Goal: Task Accomplishment & Management: Use online tool/utility

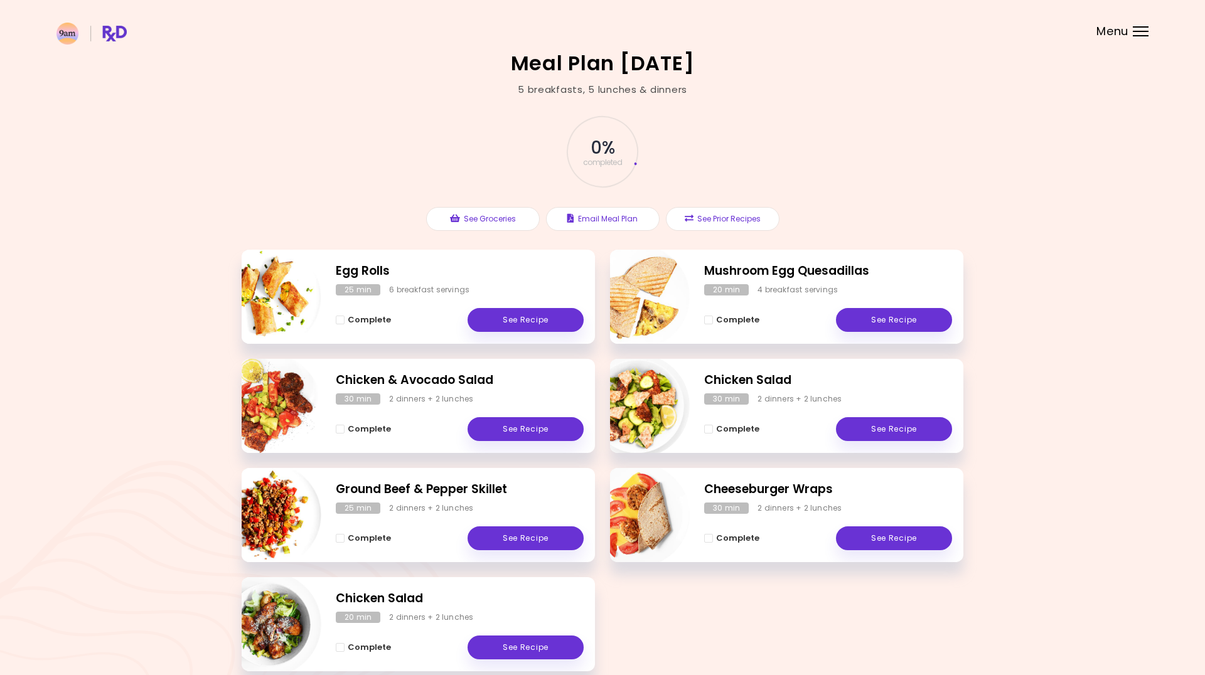
click at [1141, 32] on div "Menu" at bounding box center [1141, 31] width 16 height 10
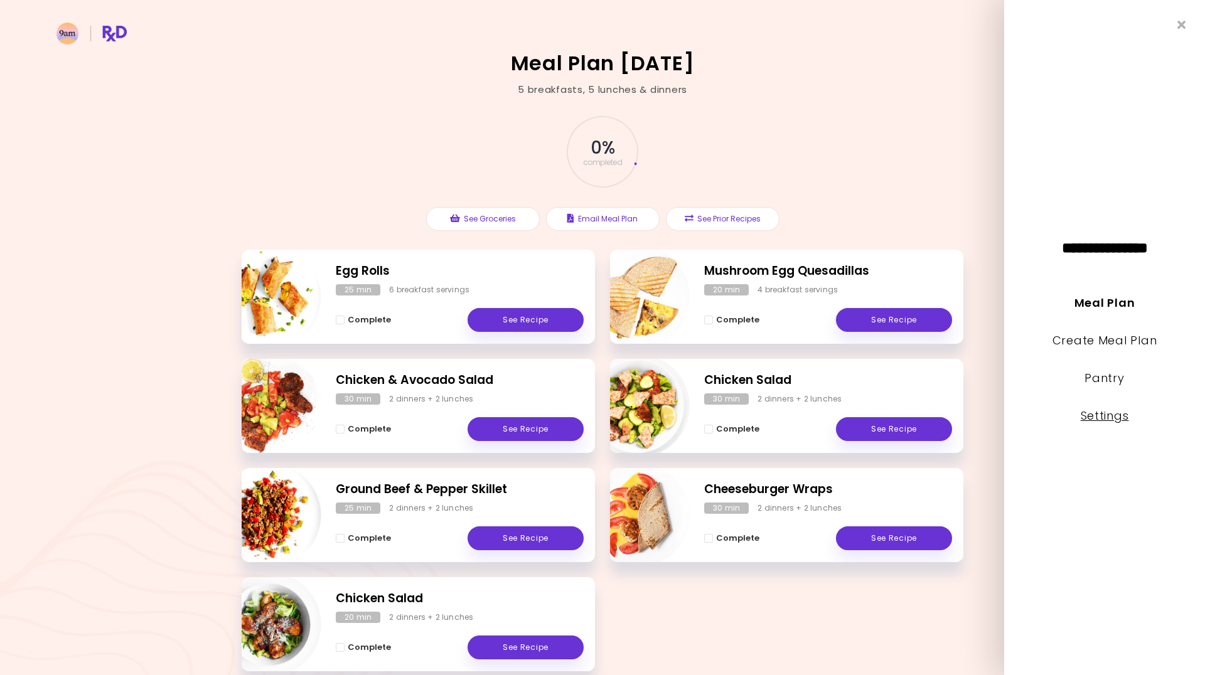
click at [1098, 417] on link "Settings" at bounding box center [1105, 416] width 48 height 16
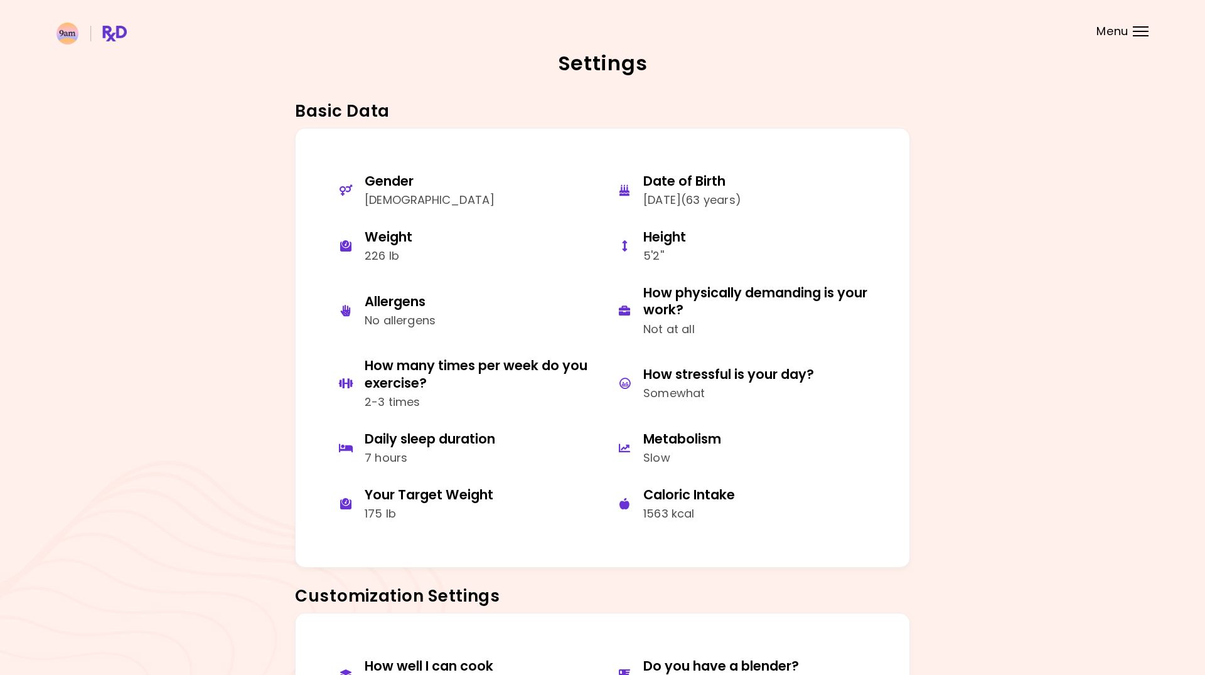
click at [1130, 32] on header at bounding box center [602, 25] width 1205 height 50
click at [1145, 28] on div "Menu" at bounding box center [1141, 31] width 16 height 10
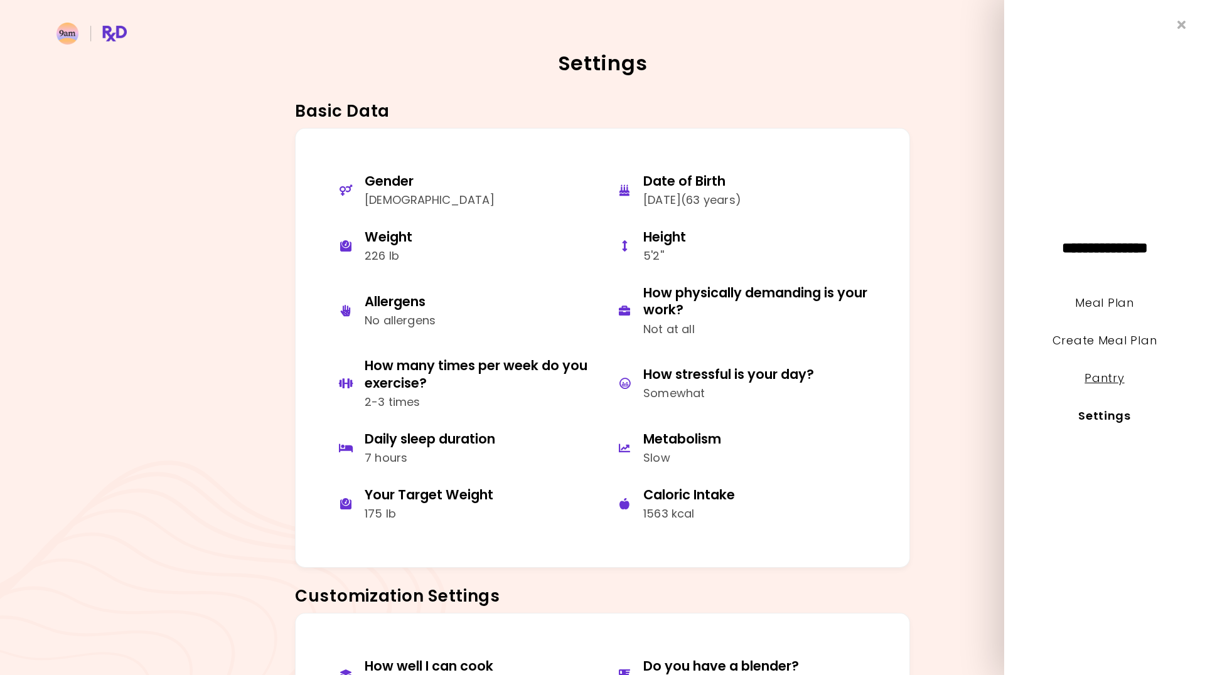
click at [1106, 378] on link "Pantry" at bounding box center [1104, 378] width 40 height 16
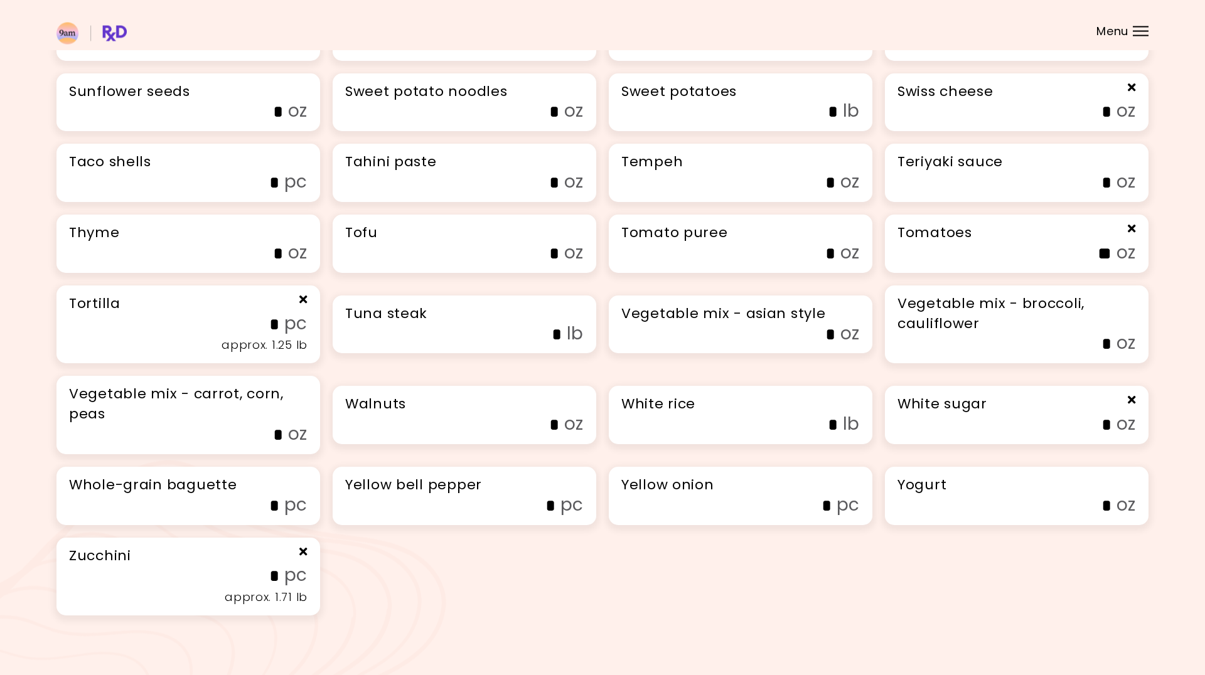
scroll to position [3393, 0]
click at [254, 477] on h3 "Whole-grain baguette" at bounding box center [188, 485] width 238 height 20
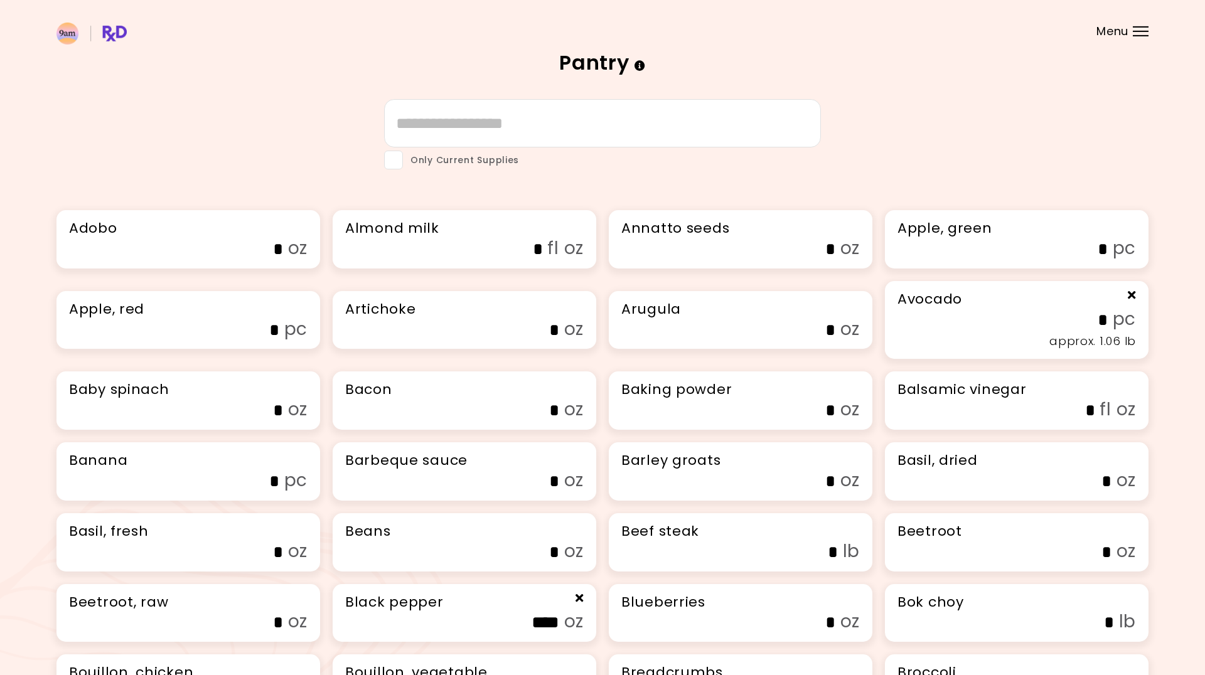
scroll to position [0, 0]
type input "*"
click at [396, 161] on span at bounding box center [393, 160] width 19 height 19
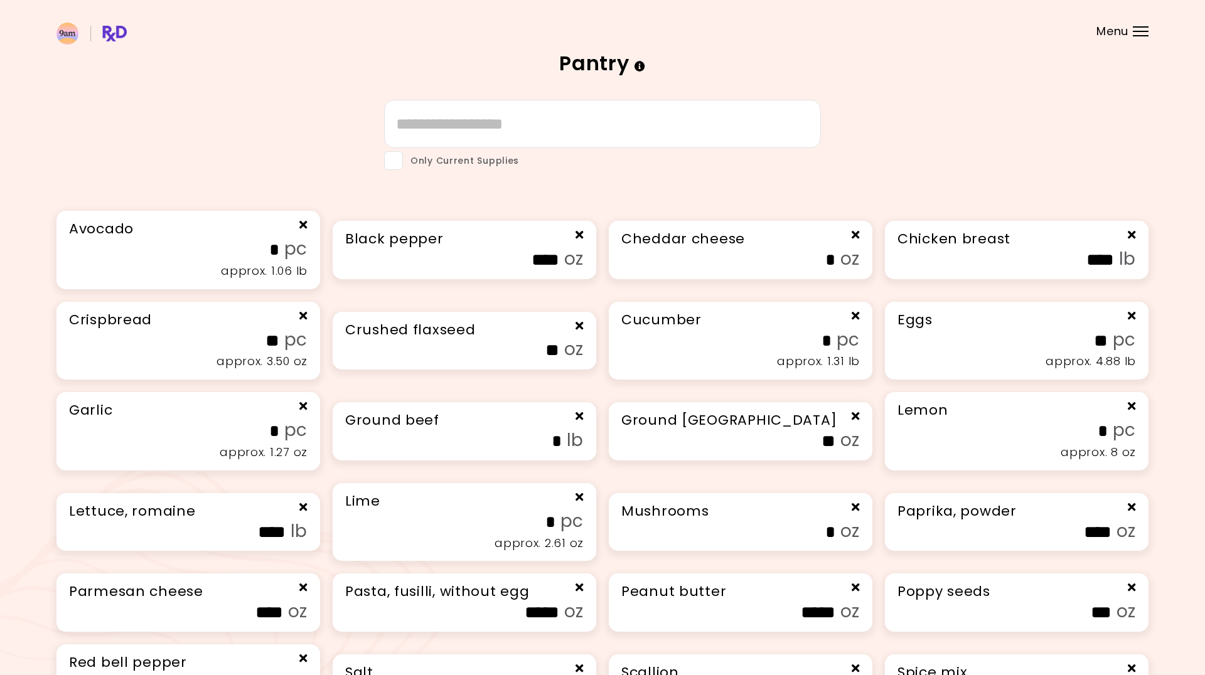
click at [1138, 25] on header at bounding box center [602, 25] width 1205 height 50
click at [1138, 28] on div "Menu" at bounding box center [1141, 31] width 16 height 10
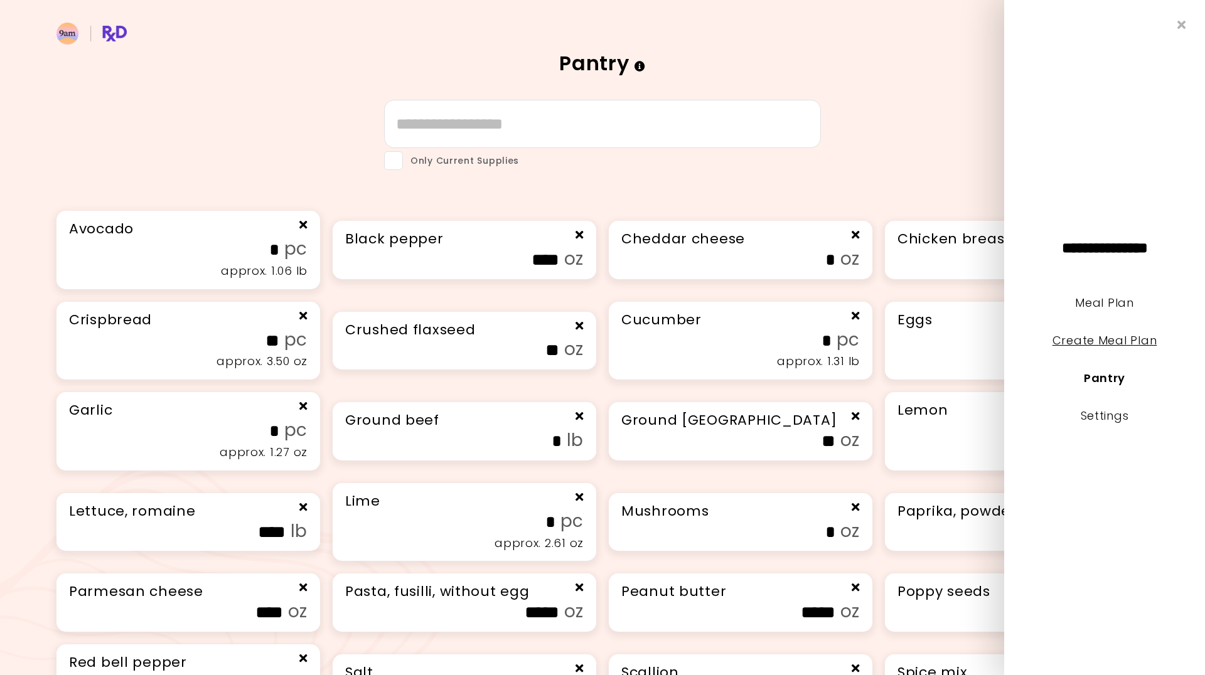
click at [1092, 338] on link "Create Meal Plan" at bounding box center [1104, 341] width 105 height 16
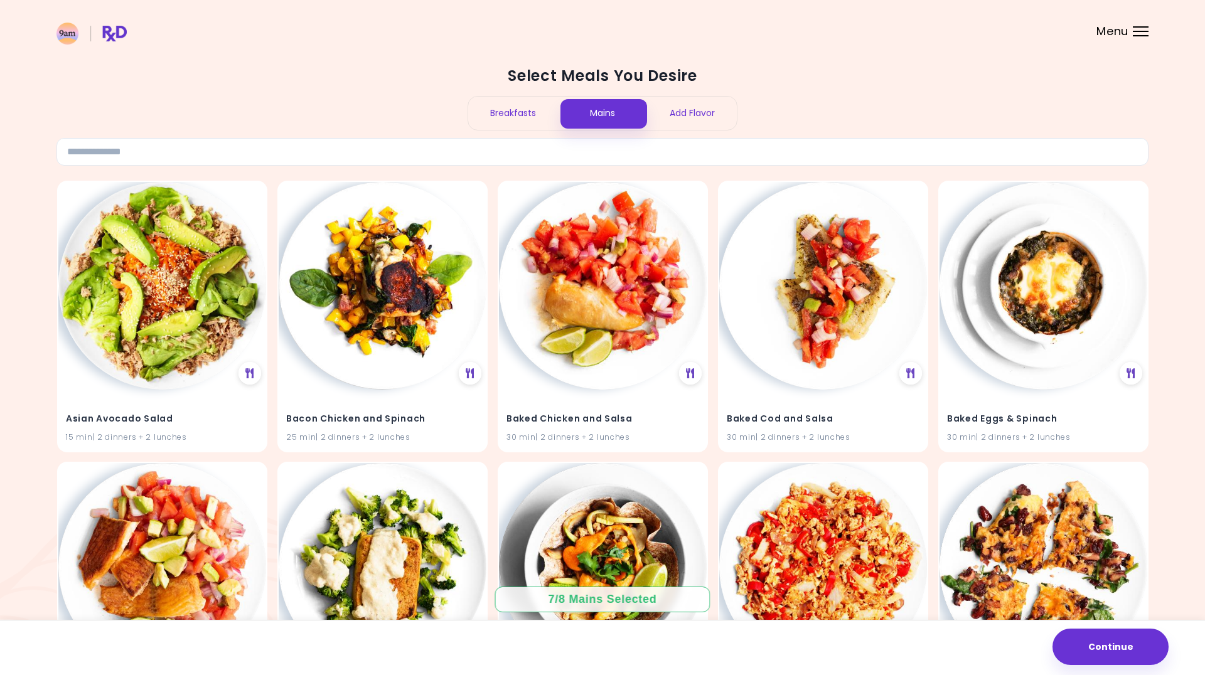
click at [692, 115] on div "Add Flavor" at bounding box center [692, 113] width 90 height 33
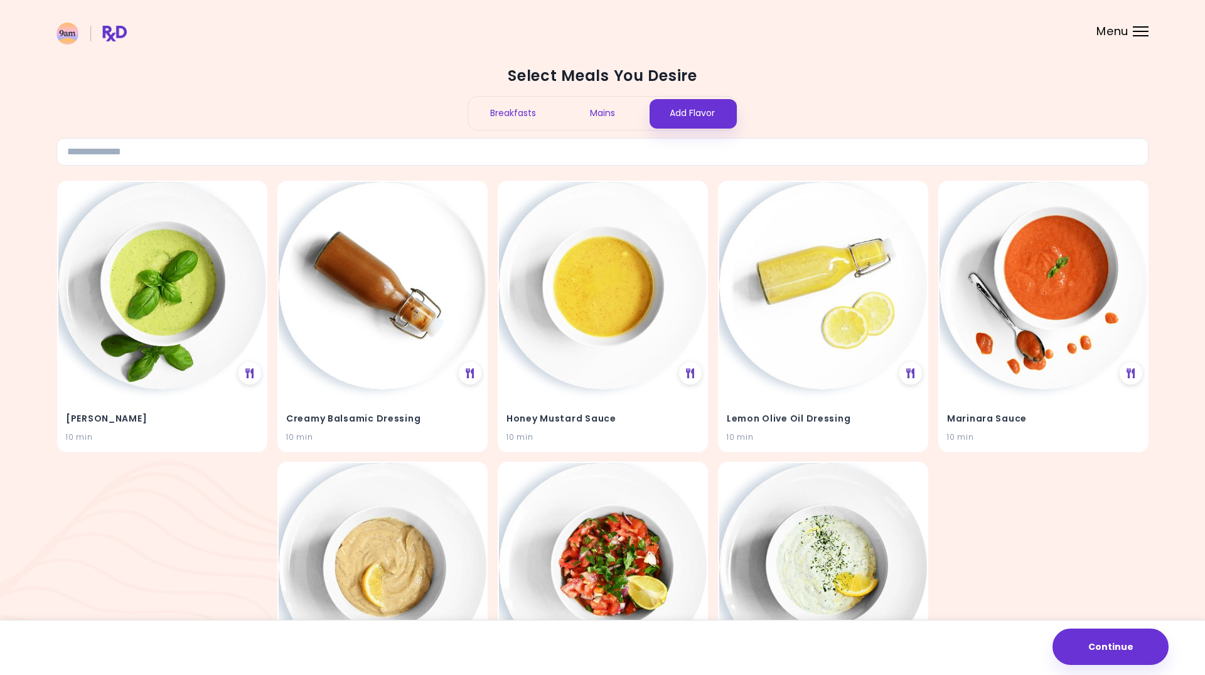
click at [609, 109] on div "Mains" at bounding box center [603, 113] width 90 height 33
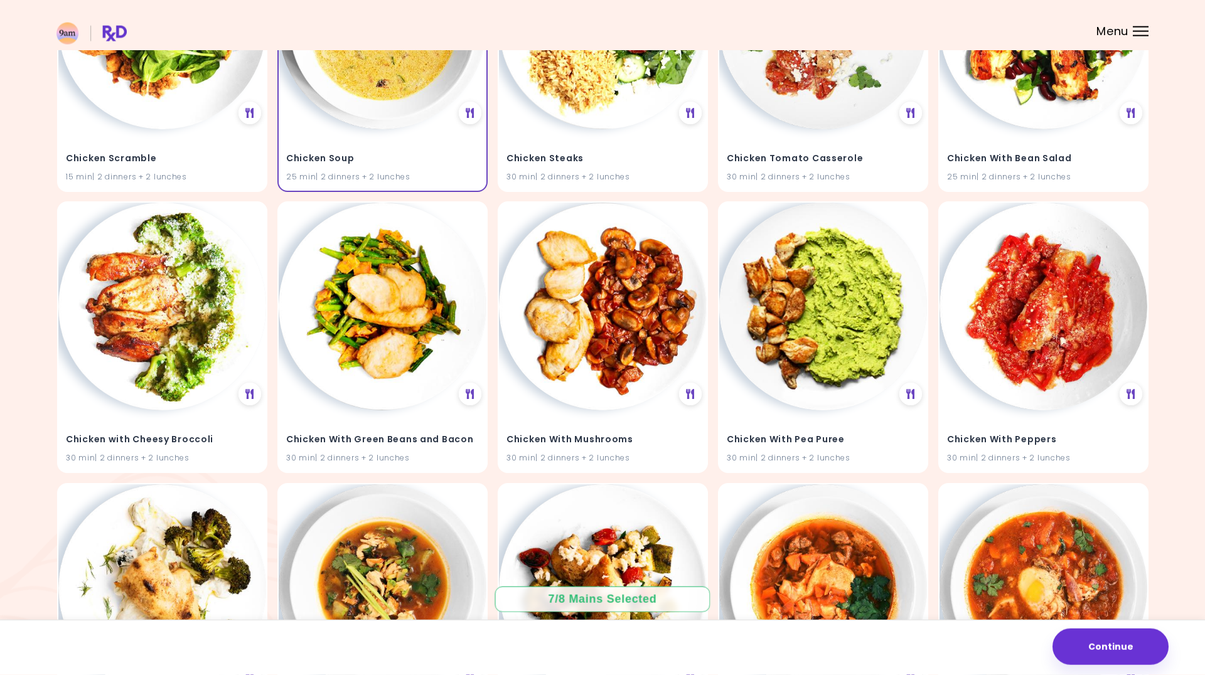
scroll to position [4905, 0]
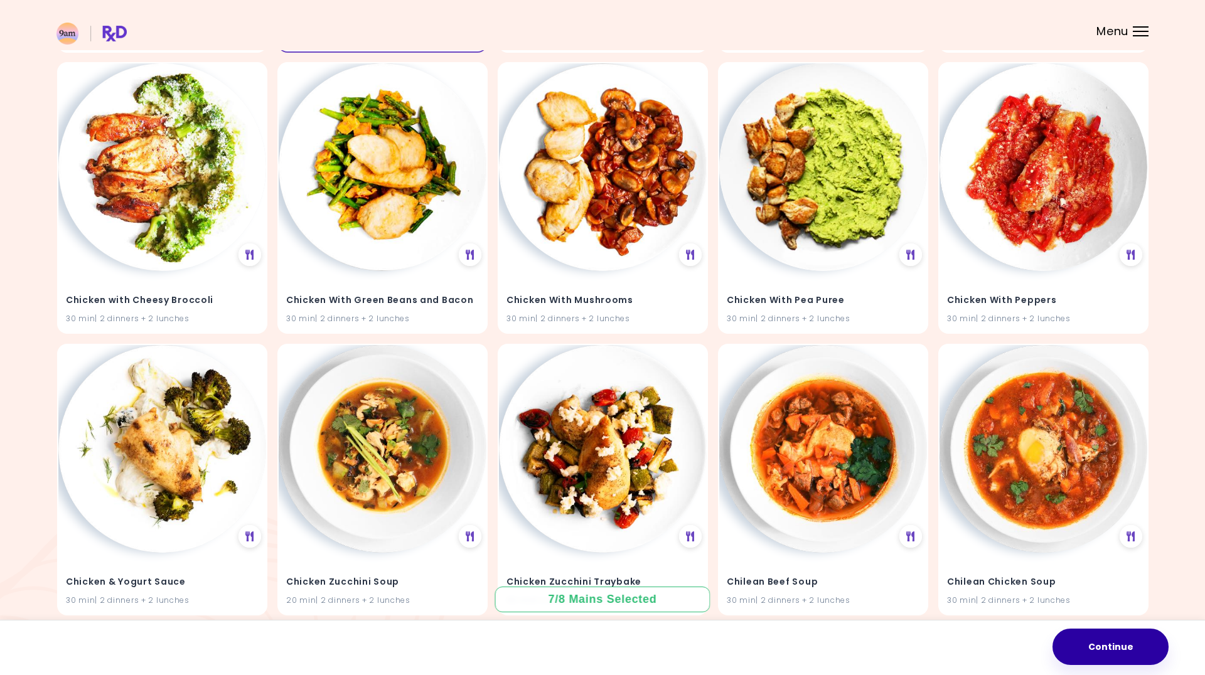
click at [1121, 651] on button "Continue" at bounding box center [1110, 647] width 116 height 36
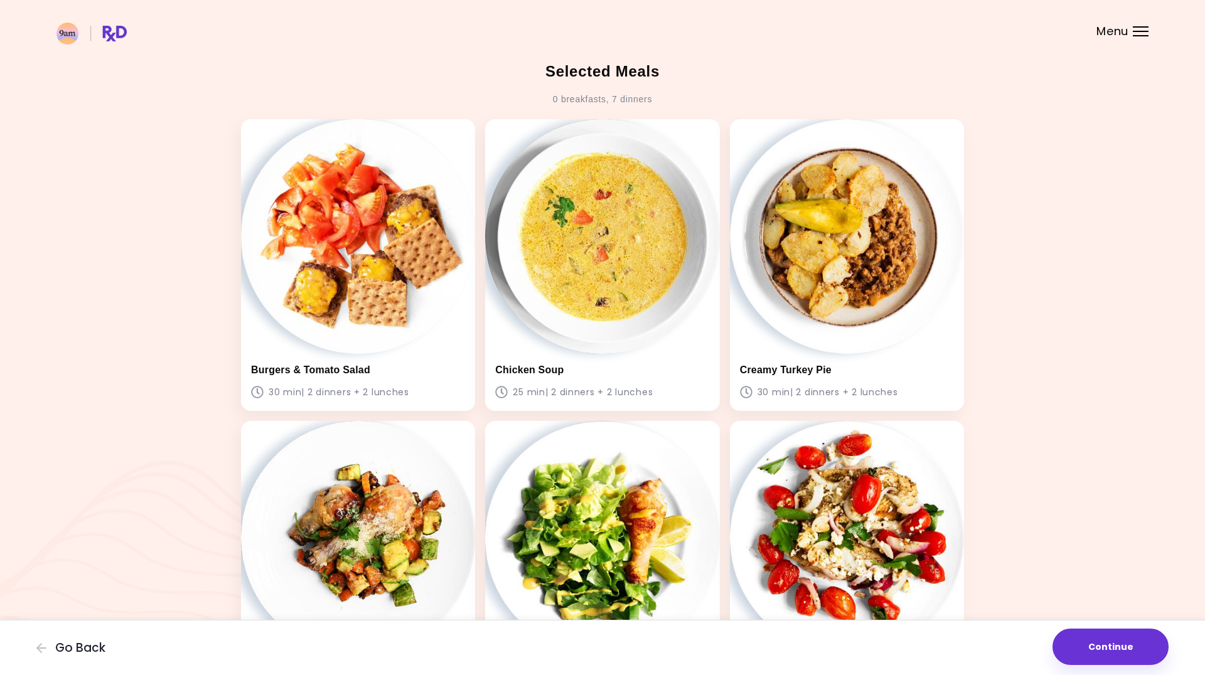
click at [1121, 651] on button "Continue" at bounding box center [1110, 647] width 116 height 36
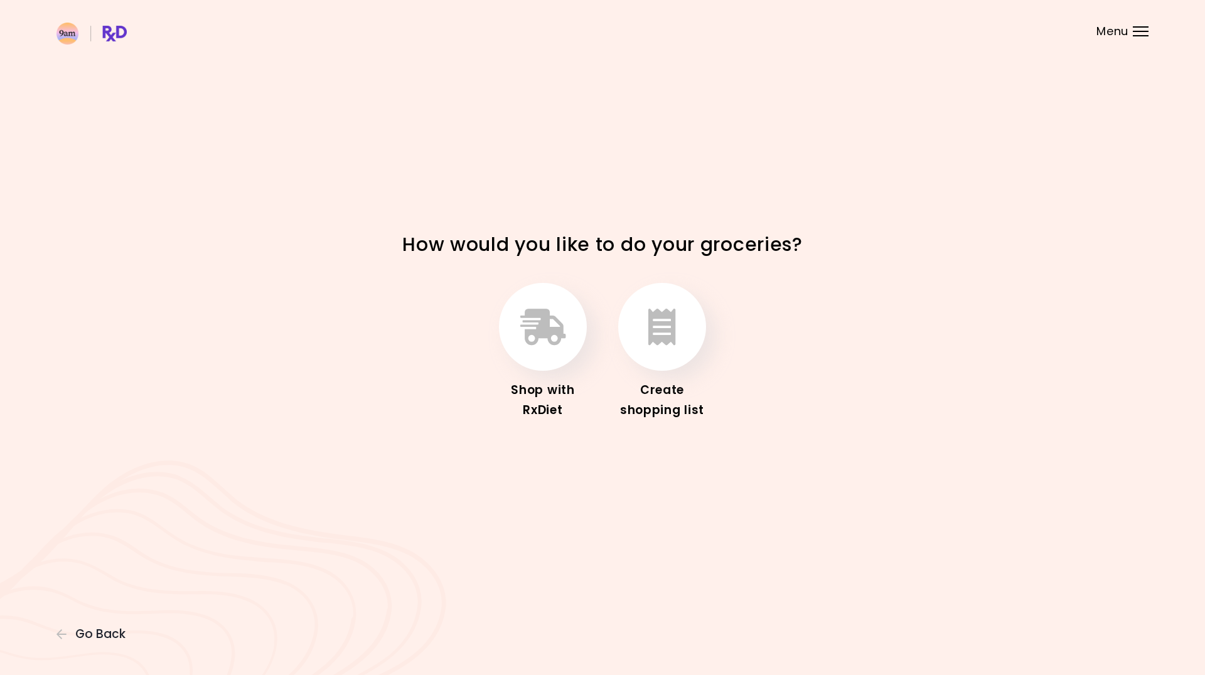
click at [661, 405] on div "Create shopping list" at bounding box center [662, 400] width 100 height 40
click at [648, 304] on button "button" at bounding box center [662, 327] width 88 height 88
